Goal: Task Accomplishment & Management: Manage account settings

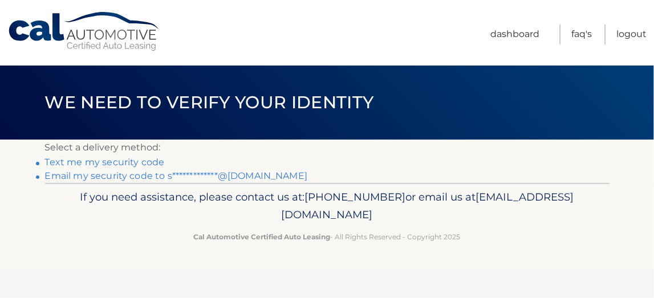
click at [99, 163] on link "Text me my security code" at bounding box center [105, 162] width 120 height 11
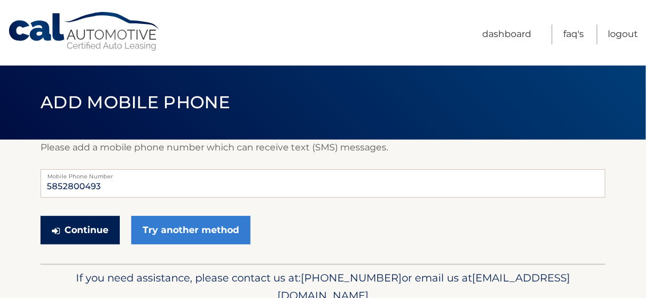
click at [76, 233] on button "Continue" at bounding box center [80, 230] width 79 height 29
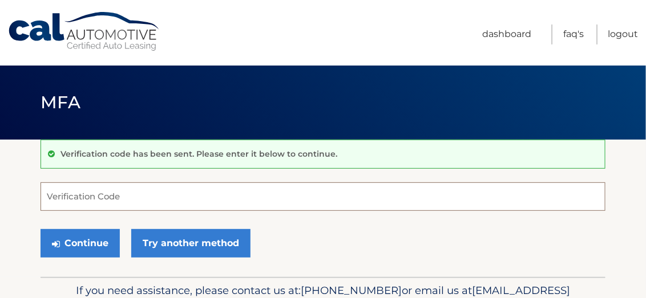
click at [295, 200] on input "Verification Code" at bounding box center [323, 197] width 565 height 29
type input "155423"
click at [41, 229] on button "Continue" at bounding box center [80, 243] width 79 height 29
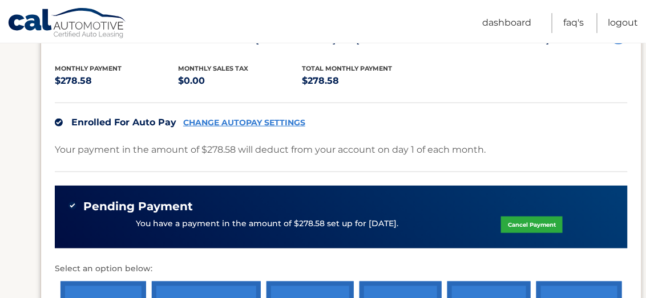
scroll to position [152, 0]
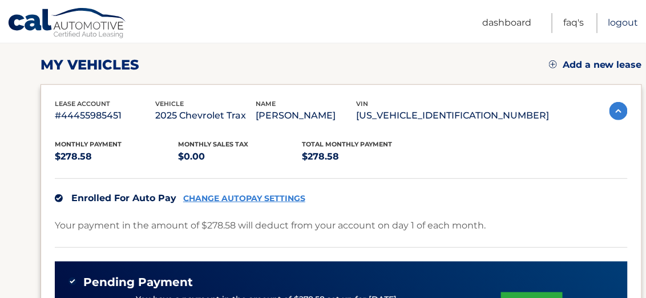
click at [617, 19] on link "Logout" at bounding box center [623, 23] width 30 height 20
